Goal: Find specific page/section: Find specific page/section

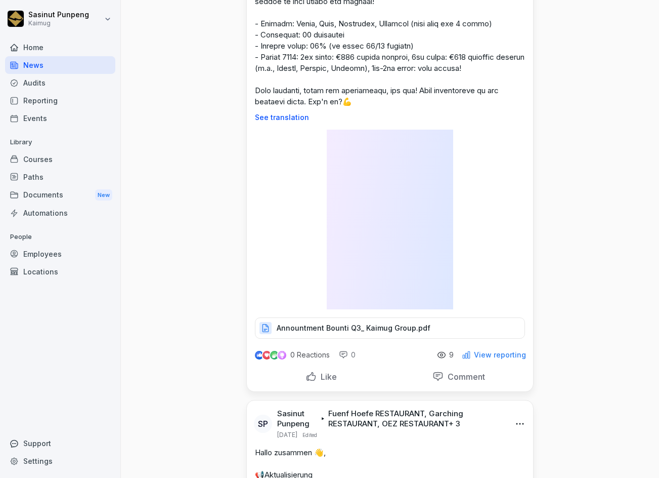
scroll to position [354, 0]
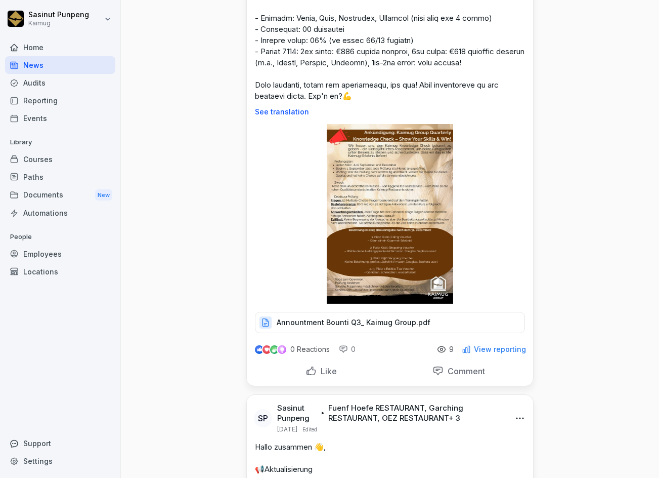
click at [367, 324] on p "Annountment Bounti Q3_ Kaimug Group.pdf" at bounding box center [354, 322] width 154 height 10
click at [392, 257] on img at bounding box center [390, 214] width 127 height 180
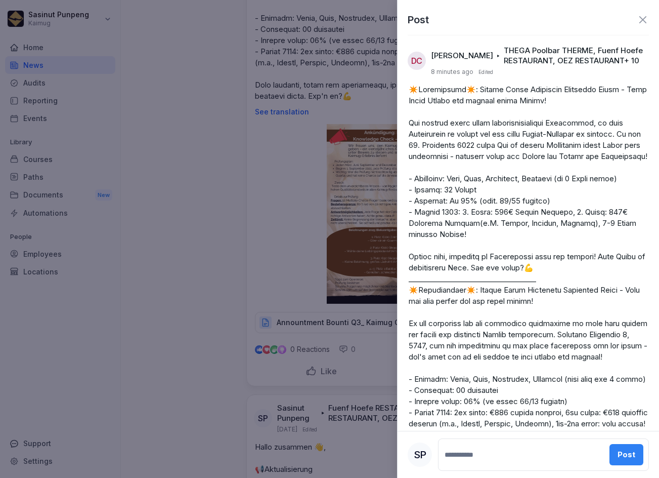
click at [260, 192] on div at bounding box center [329, 239] width 659 height 478
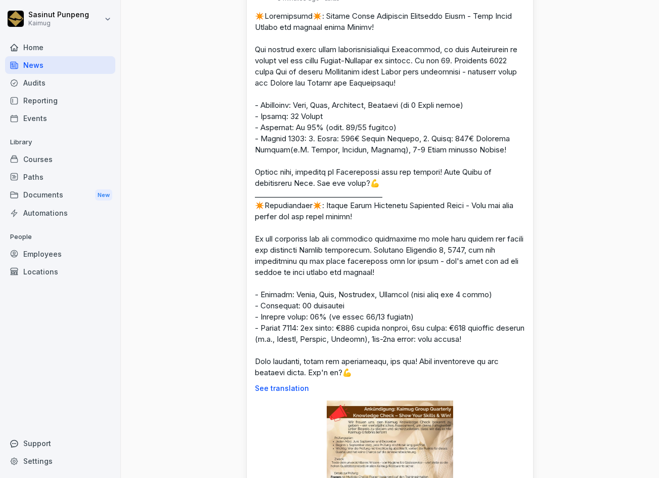
scroll to position [304, 0]
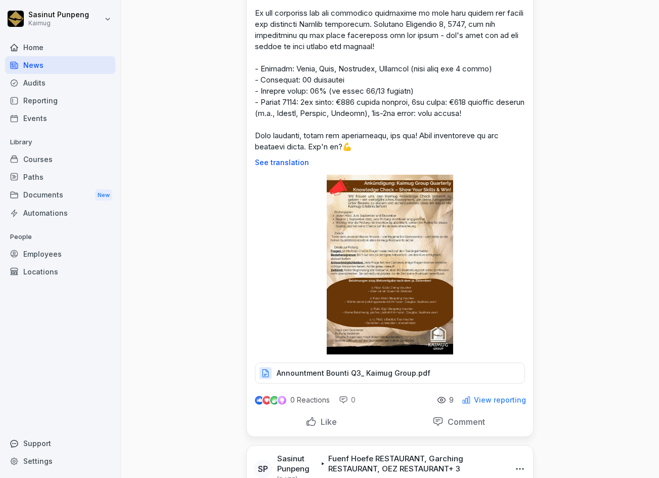
click at [356, 375] on p "Annountment Bounti Q3_ Kaimug Group.pdf" at bounding box center [354, 373] width 154 height 10
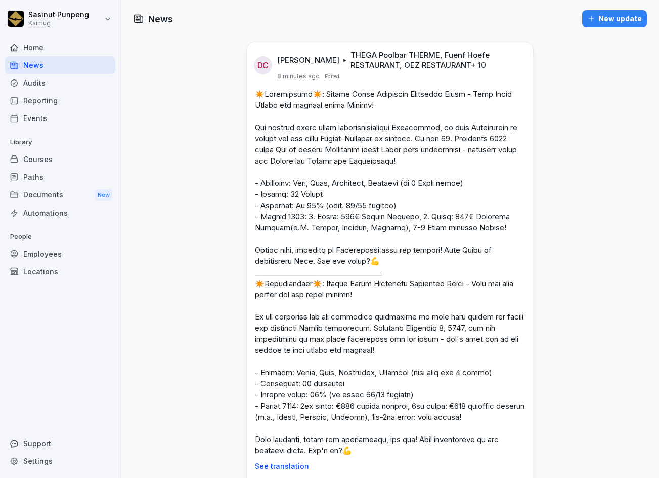
scroll to position [354, 0]
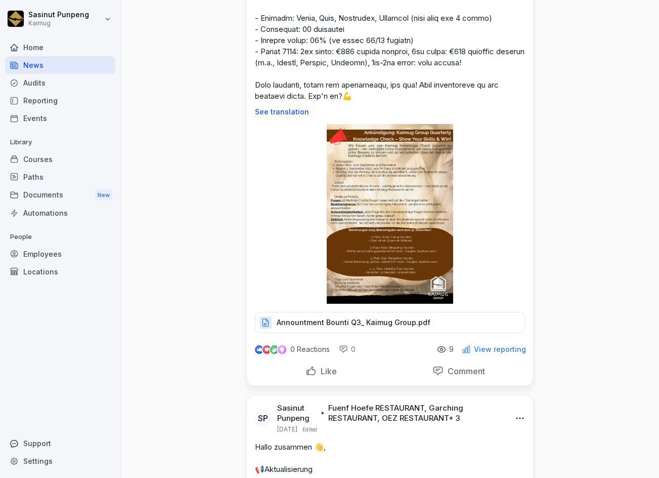
click at [491, 352] on p "View reporting" at bounding box center [500, 349] width 52 height 8
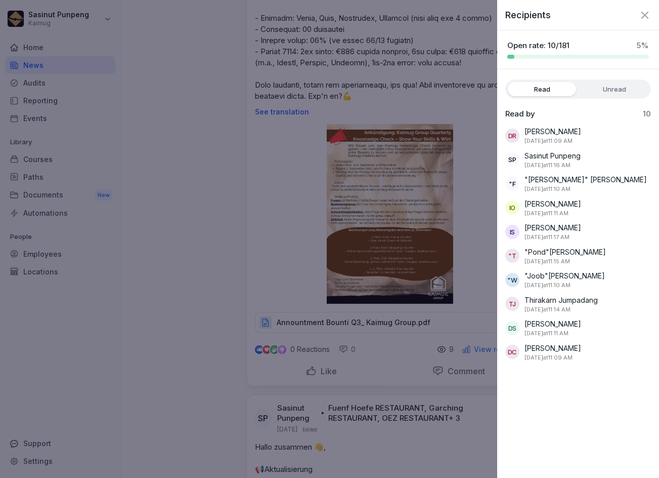
click at [213, 198] on div at bounding box center [329, 239] width 659 height 478
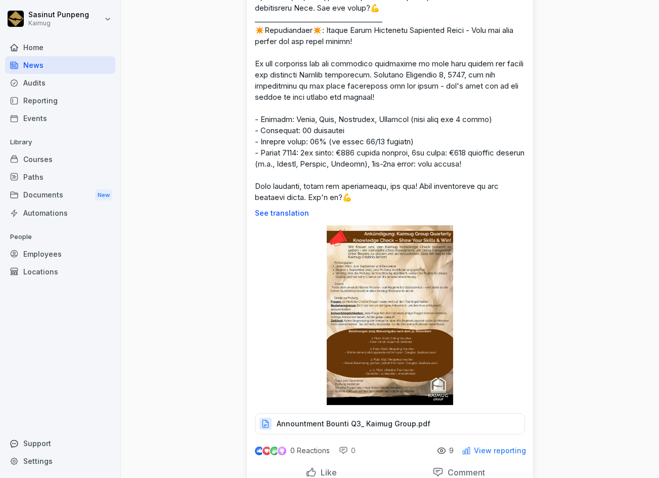
scroll to position [304, 0]
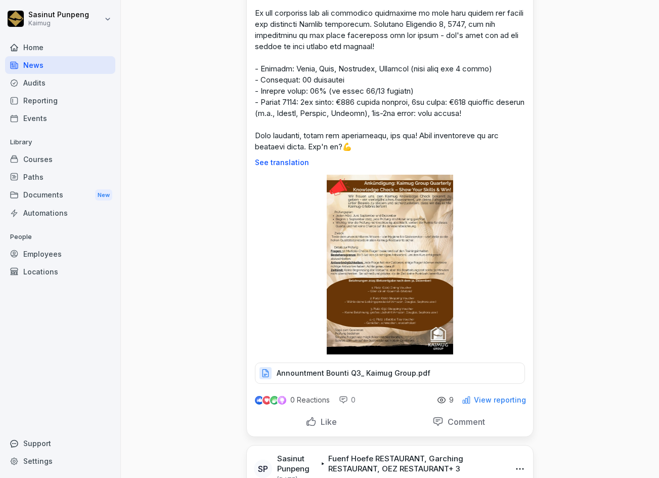
click at [355, 226] on img at bounding box center [390, 265] width 127 height 180
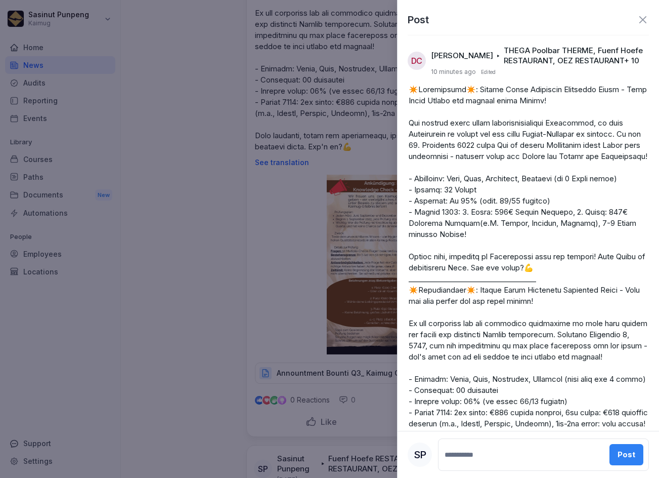
click at [200, 218] on div at bounding box center [329, 239] width 659 height 478
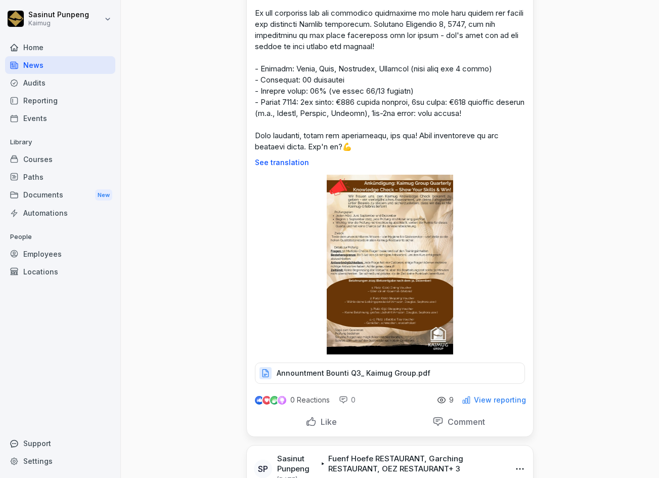
click at [404, 289] on img at bounding box center [390, 265] width 127 height 180
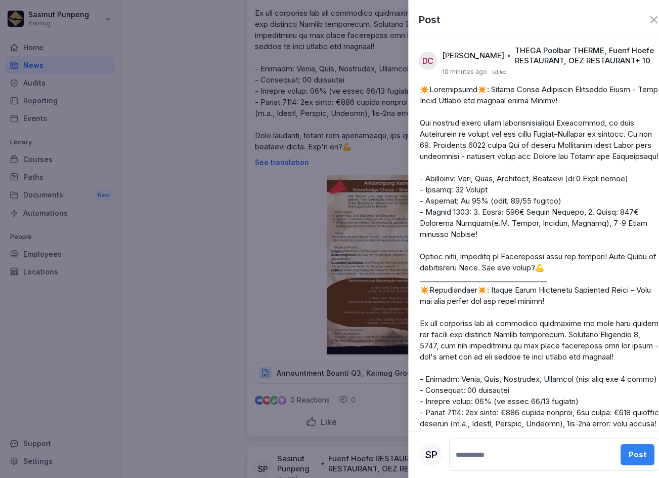
click at [358, 276] on div at bounding box center [329, 239] width 659 height 478
